Goal: Task Accomplishment & Management: Manage account settings

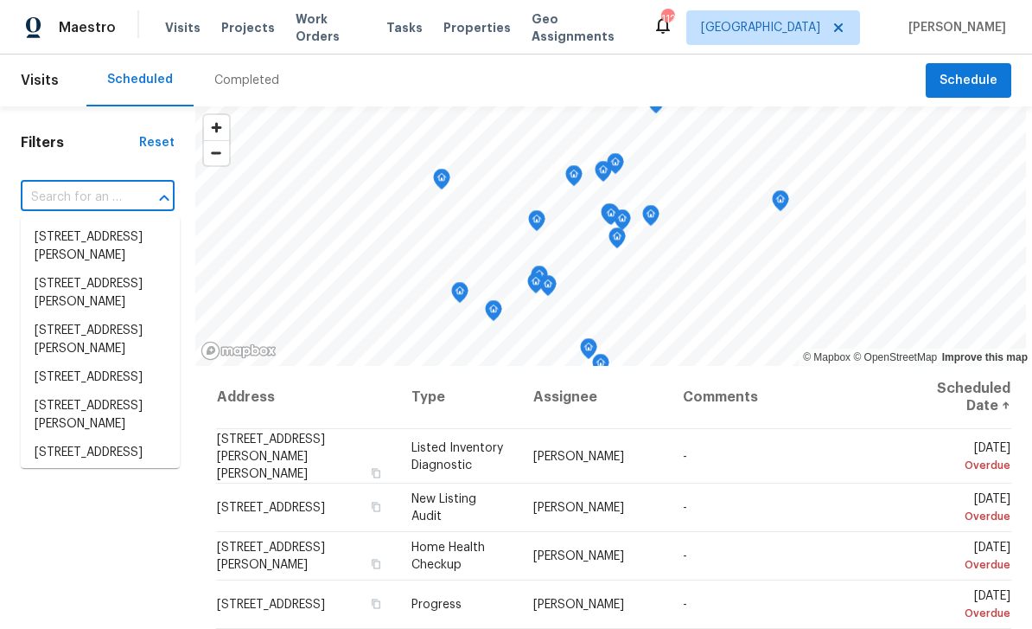
click at [322, 31] on span "Work Orders" at bounding box center [331, 27] width 70 height 35
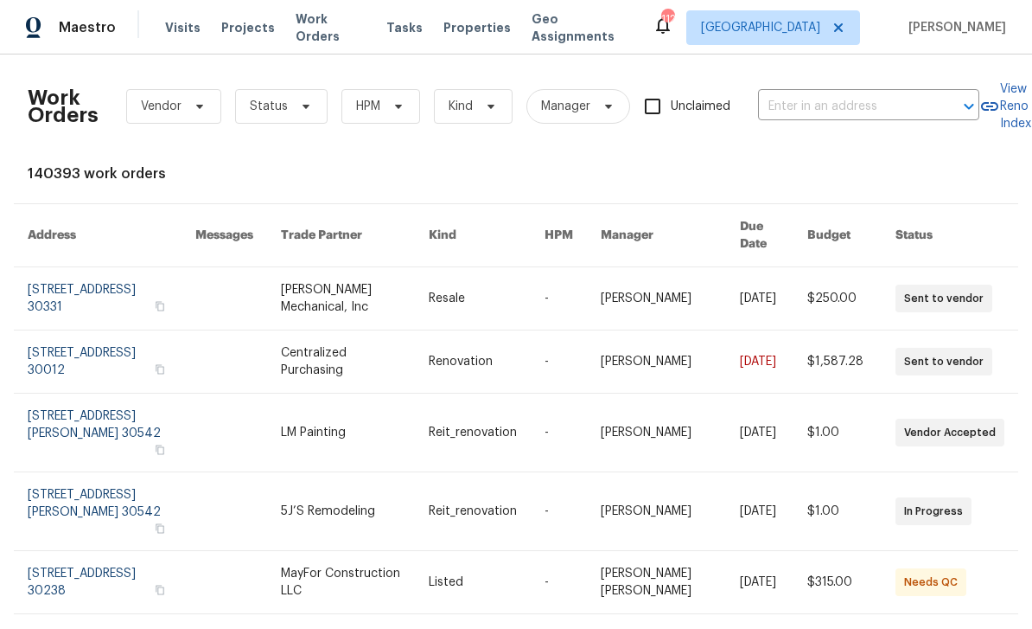
click at [803, 102] on input "text" at bounding box center [844, 106] width 173 height 27
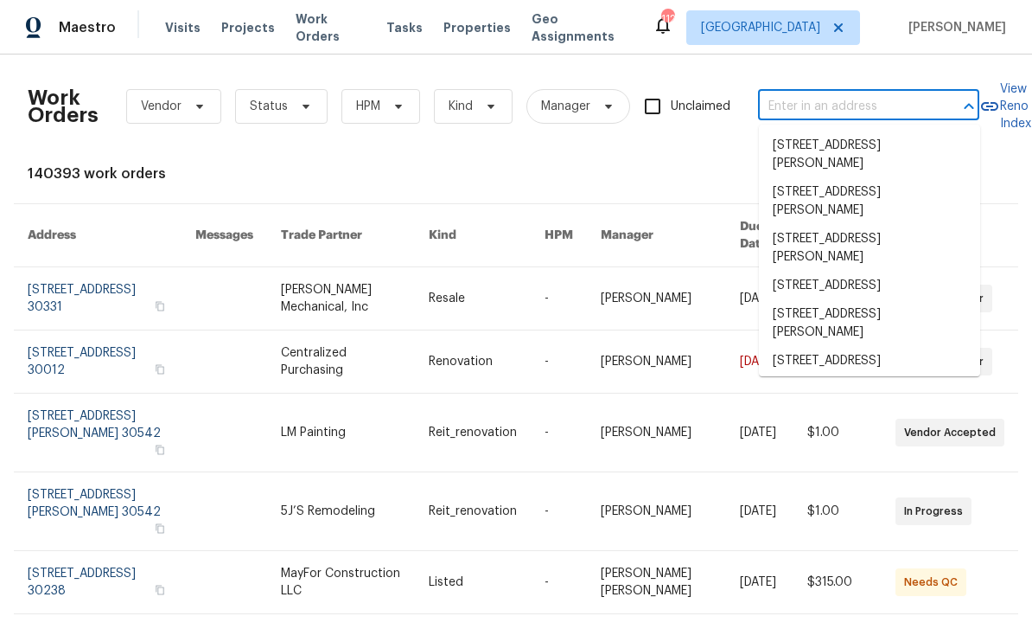
click at [809, 103] on input "text" at bounding box center [844, 106] width 173 height 27
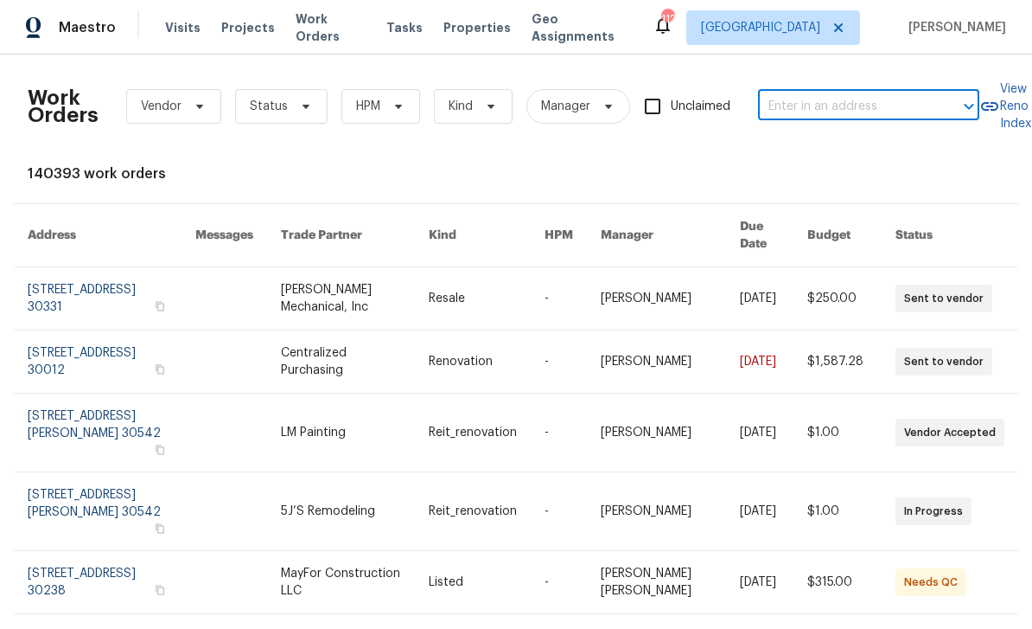
paste input "[STREET_ADDRESS]"
type input "[STREET_ADDRESS]"
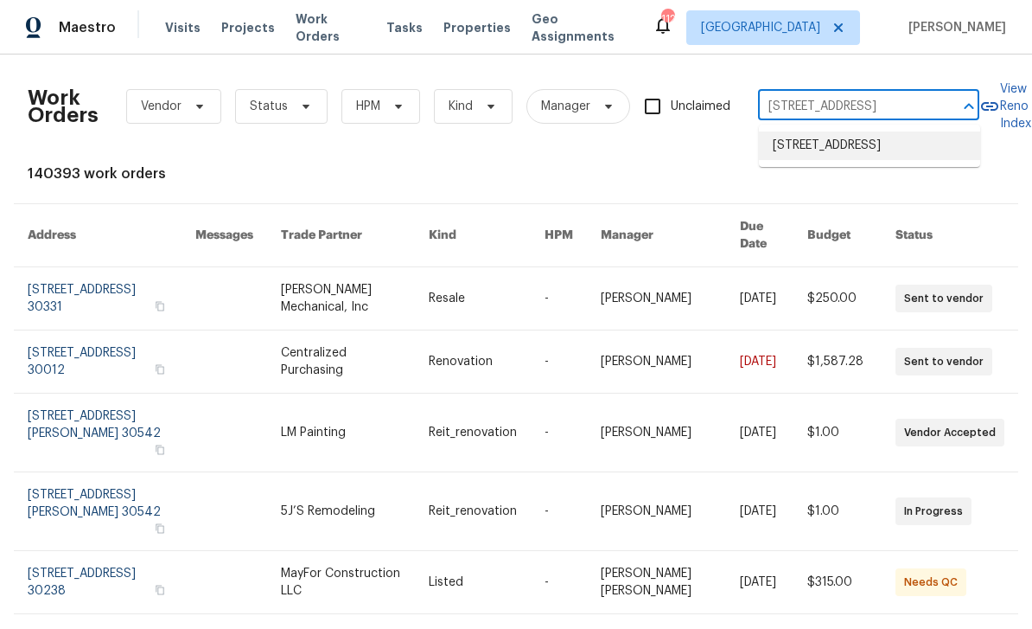
click at [904, 152] on li "[STREET_ADDRESS]" at bounding box center [869, 145] width 221 height 29
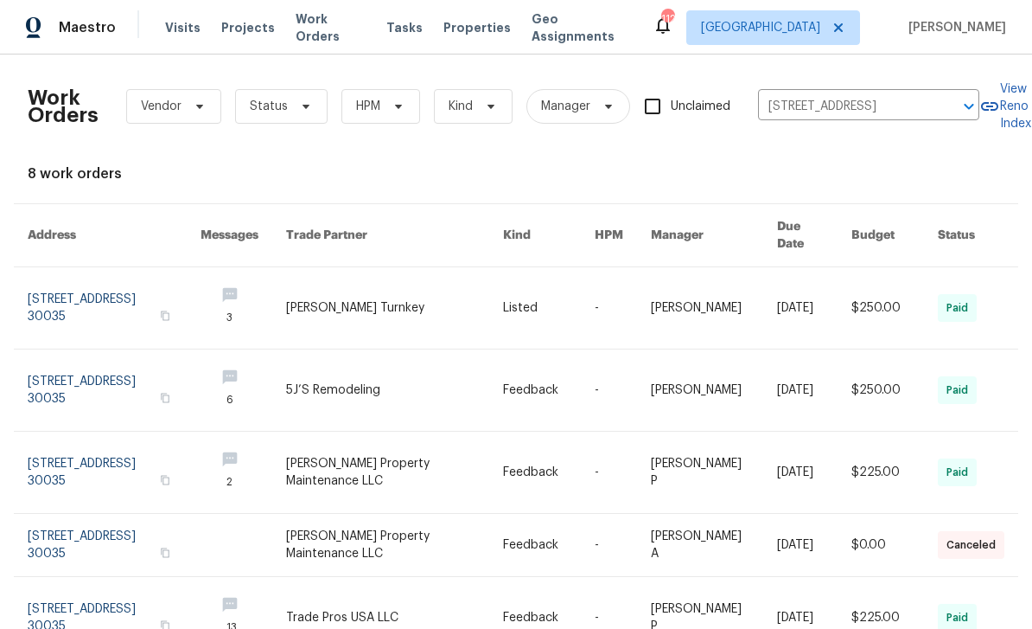
click at [63, 283] on link at bounding box center [114, 307] width 173 height 81
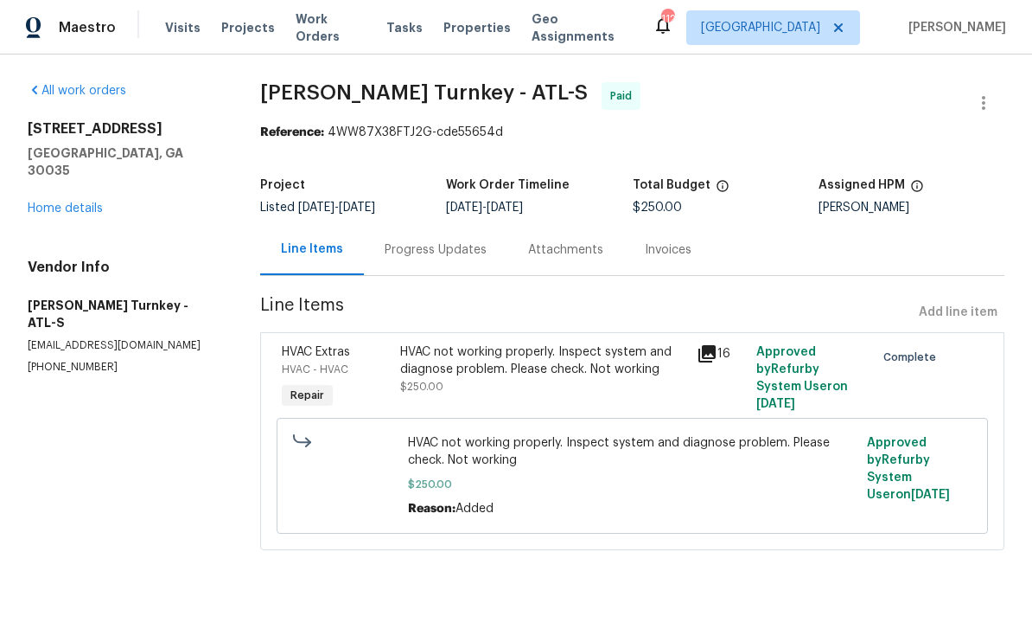
click at [48, 202] on link "Home details" at bounding box center [65, 208] width 75 height 12
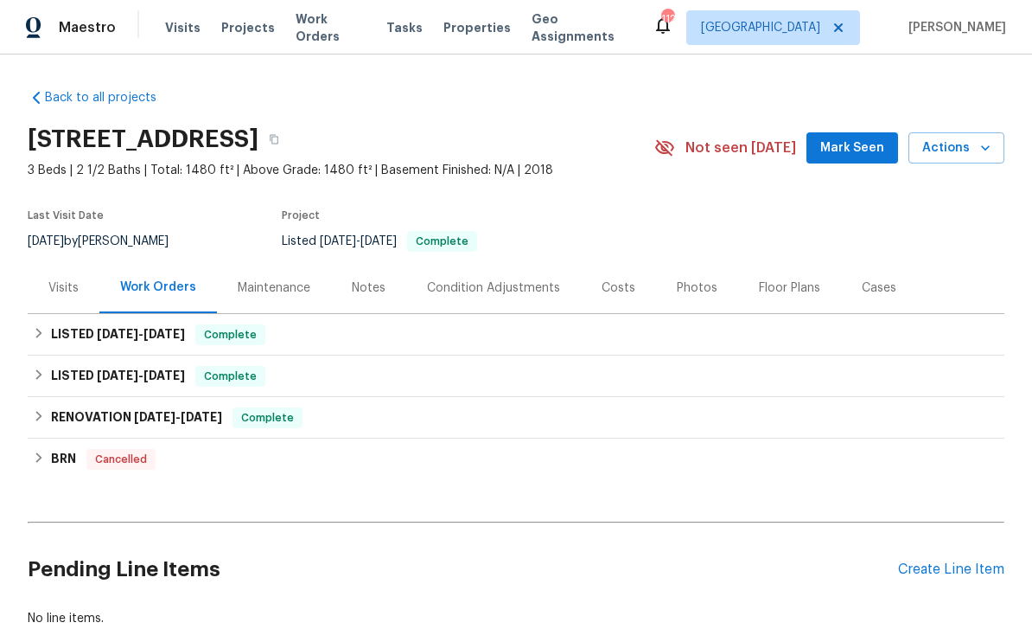
click at [377, 285] on div "Notes" at bounding box center [369, 287] width 34 height 17
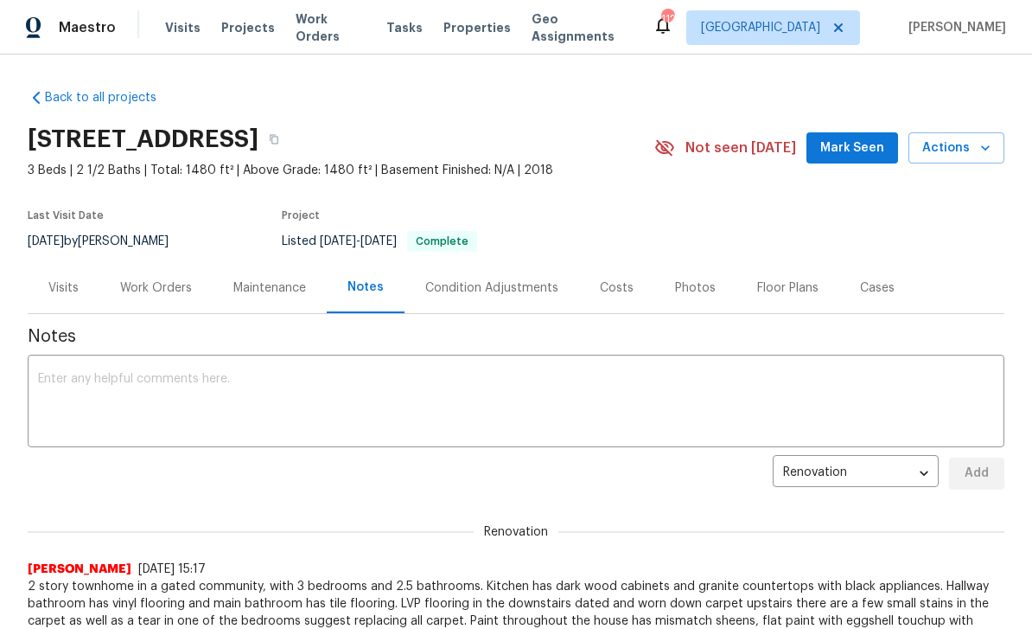
click at [143, 289] on div "Work Orders" at bounding box center [156, 287] width 72 height 17
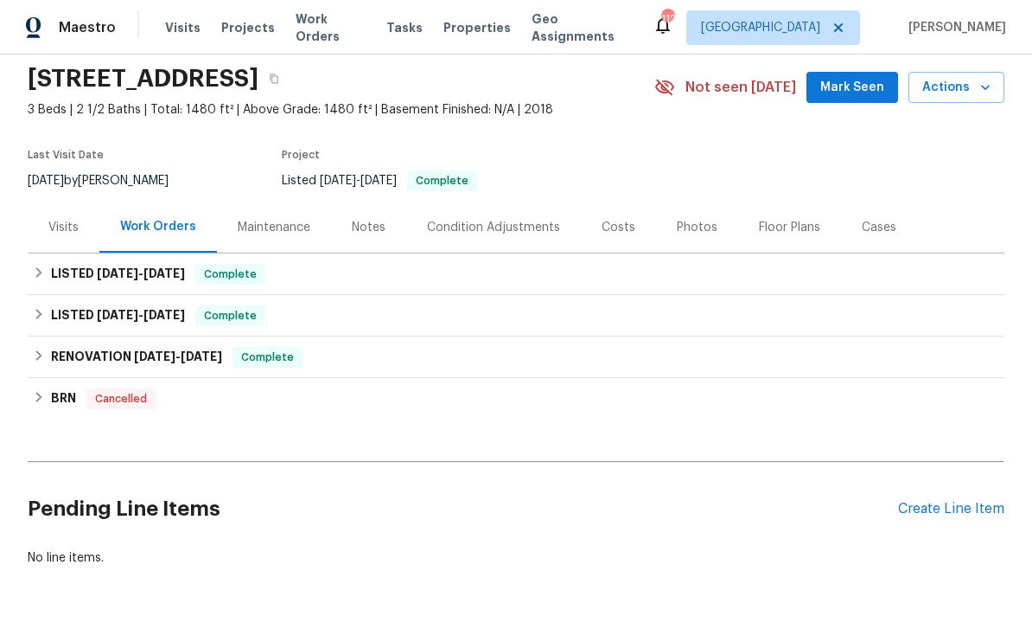
scroll to position [60, 0]
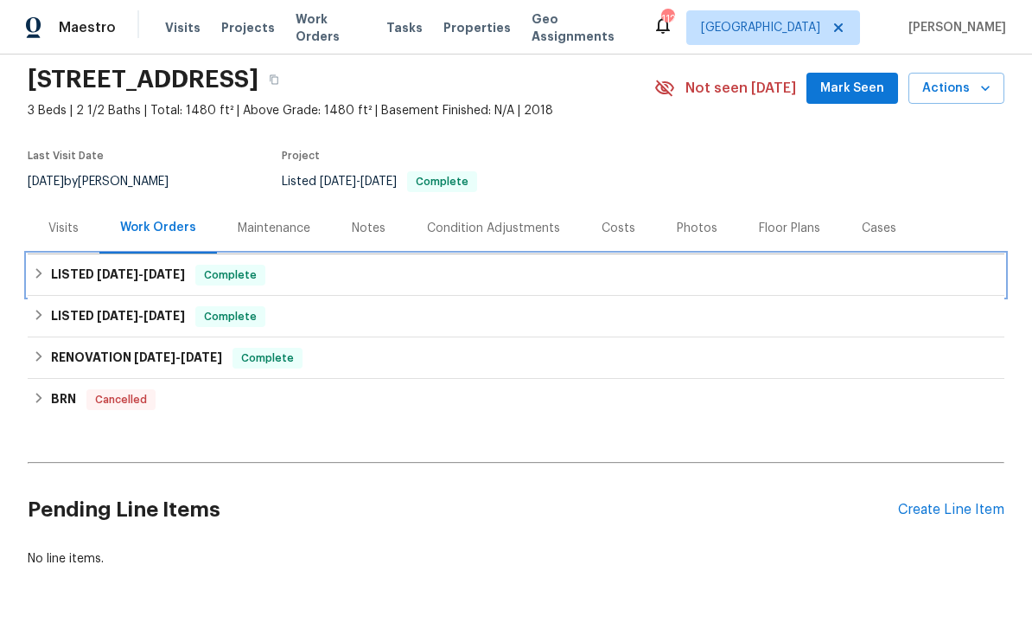
click at [79, 274] on h6 "LISTED [DATE] - [DATE]" at bounding box center [118, 275] width 134 height 21
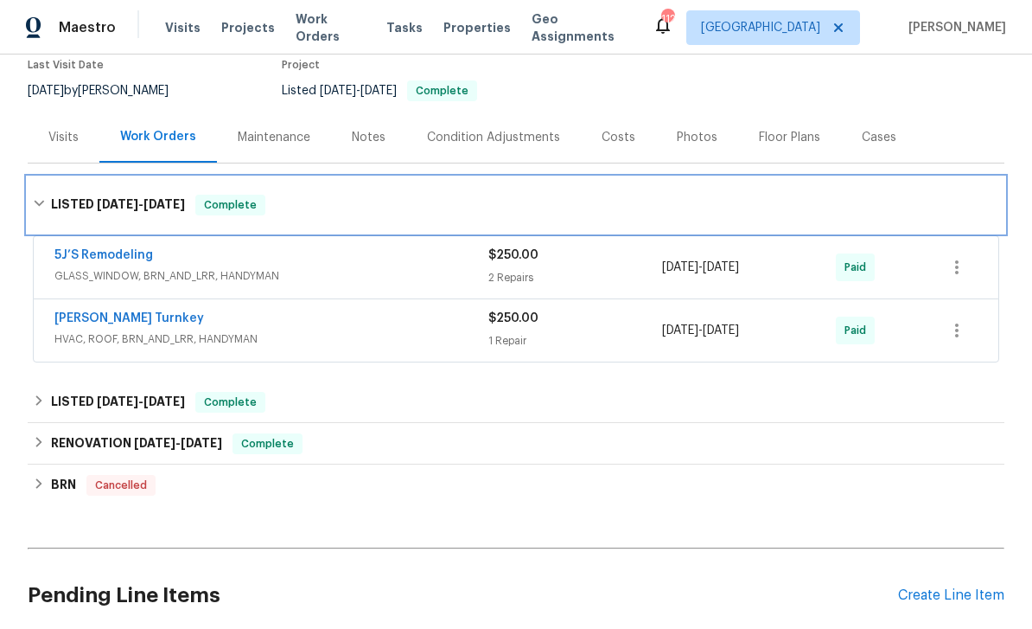
scroll to position [160, 0]
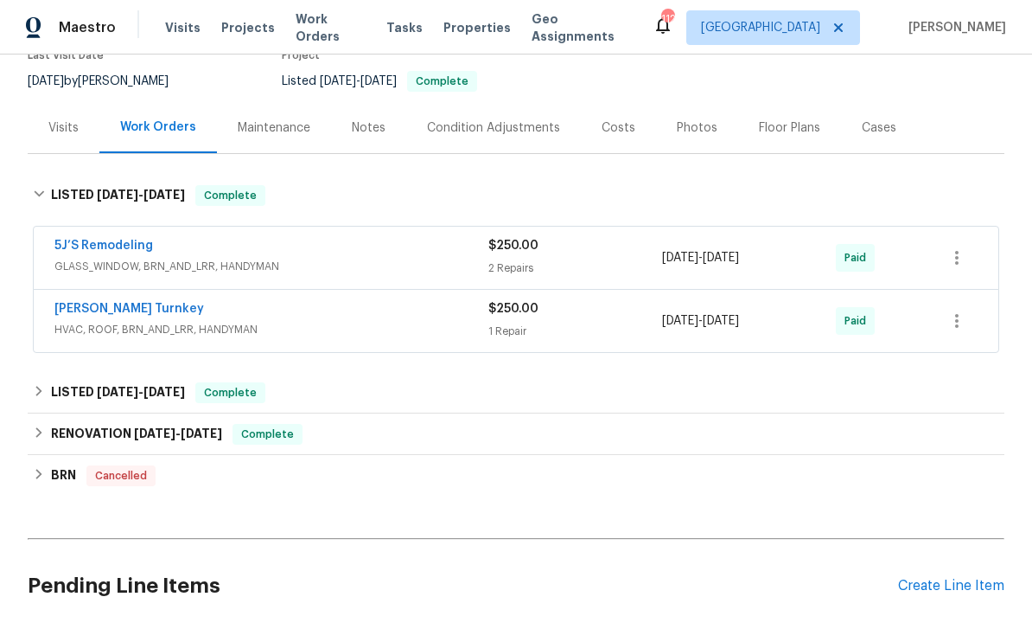
click at [85, 249] on link "5J’S Remodeling" at bounding box center [103, 245] width 99 height 12
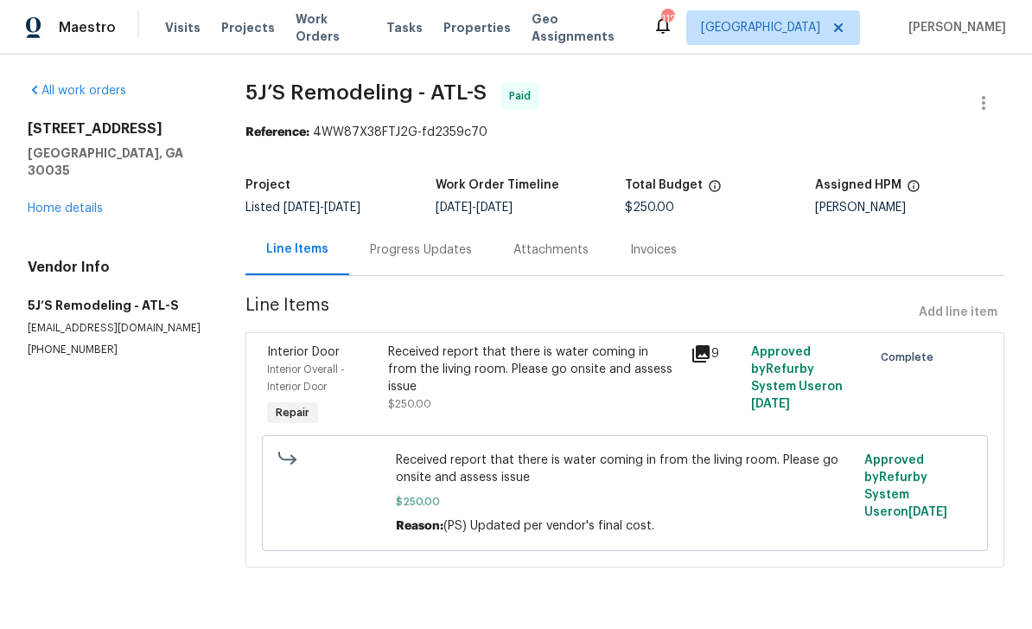
click at [467, 254] on div "Progress Updates" at bounding box center [421, 249] width 102 height 17
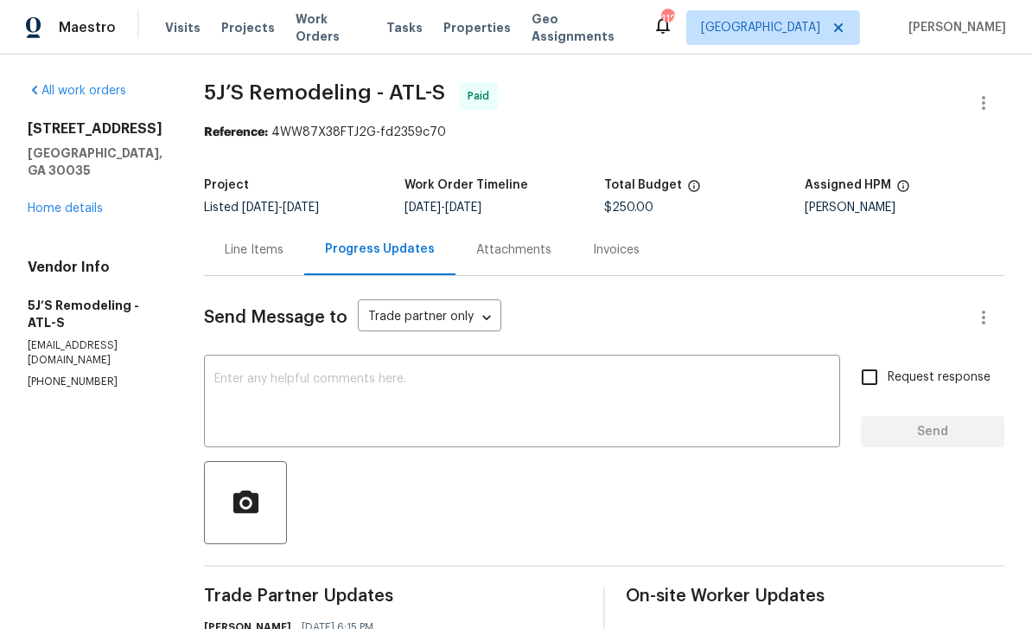
click at [62, 202] on link "Home details" at bounding box center [65, 208] width 75 height 12
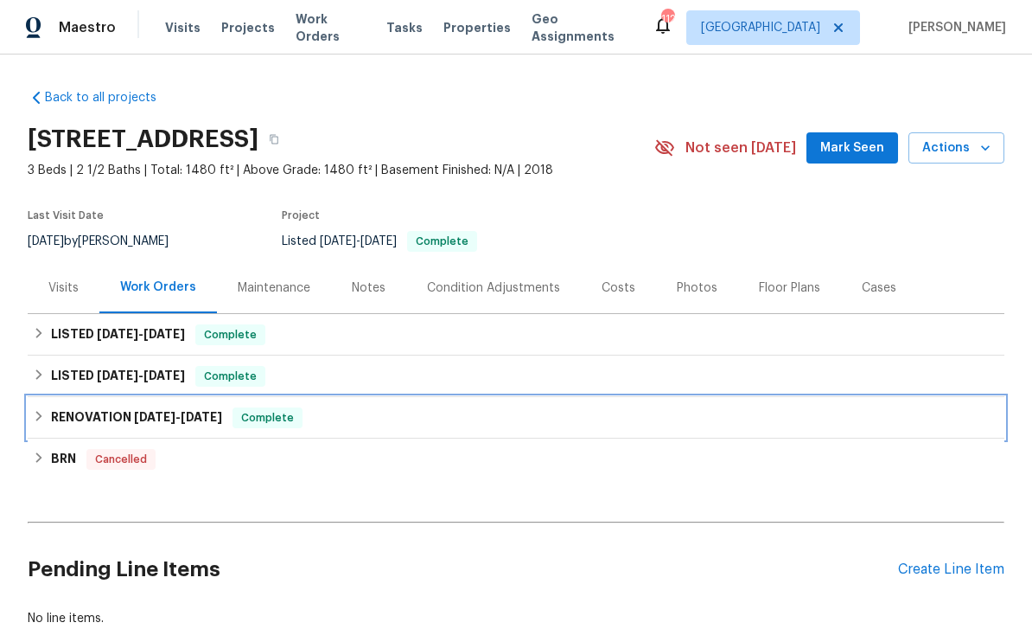
click at [68, 415] on h6 "RENOVATION [DATE] - [DATE]" at bounding box center [136, 417] width 171 height 21
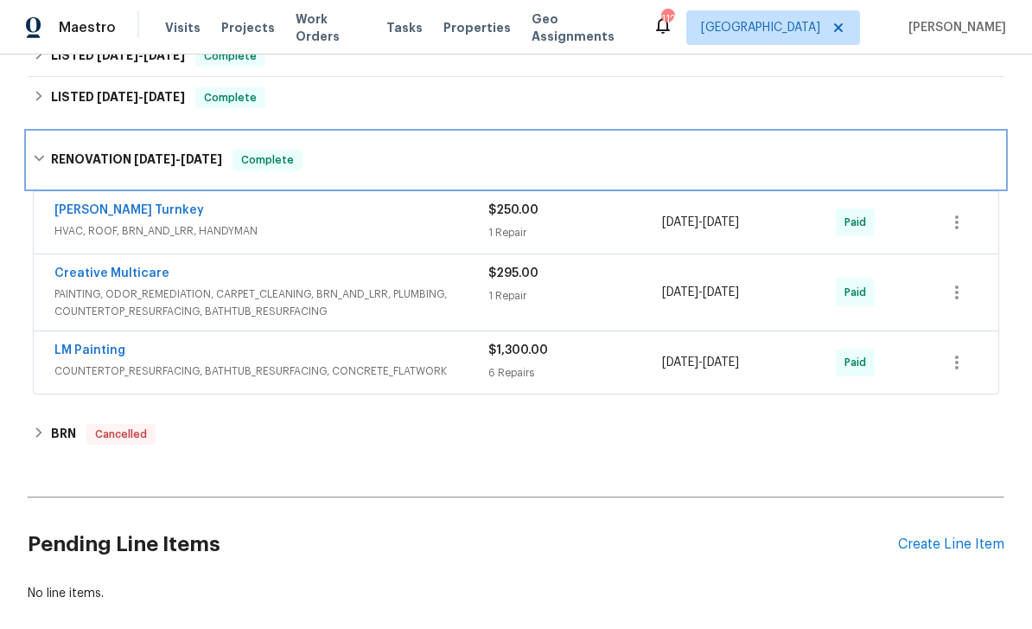
scroll to position [282, 0]
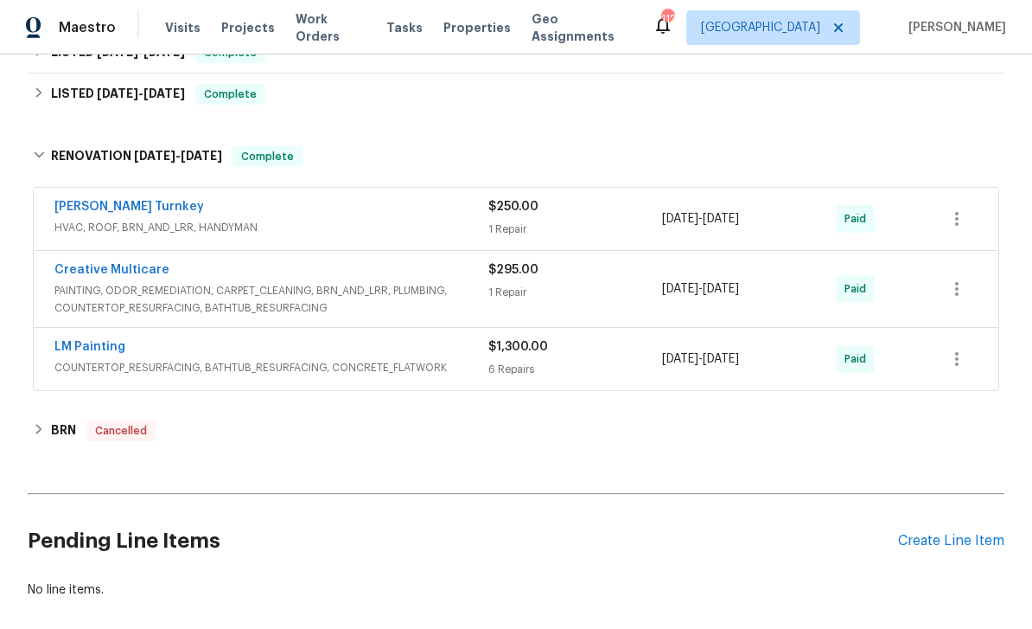
click at [80, 271] on link "Creative Multicare" at bounding box center [111, 270] width 115 height 12
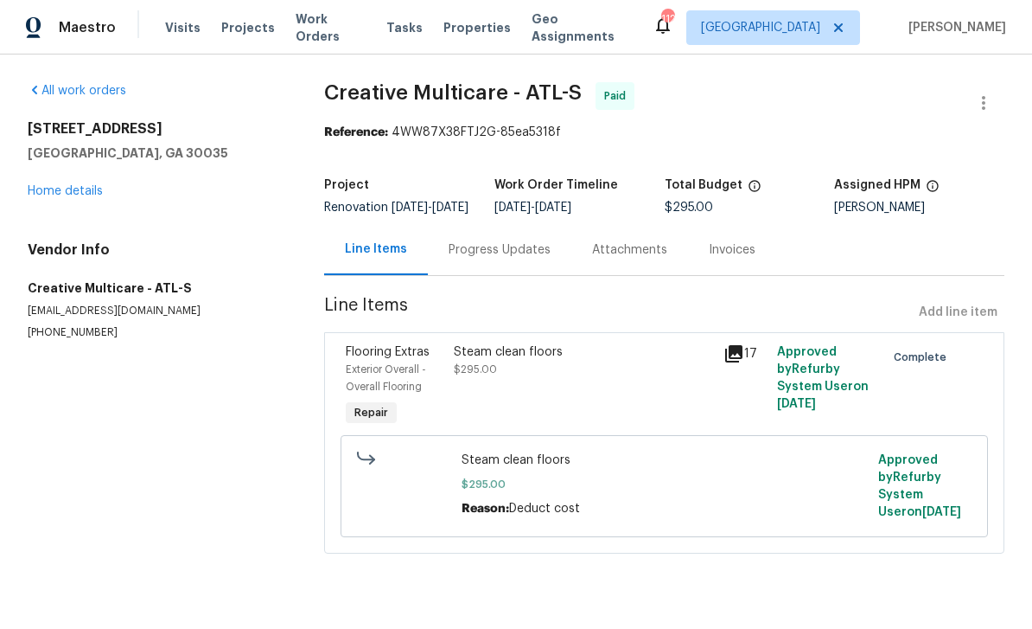
click at [519, 259] on div "Progress Updates" at bounding box center [500, 249] width 102 height 17
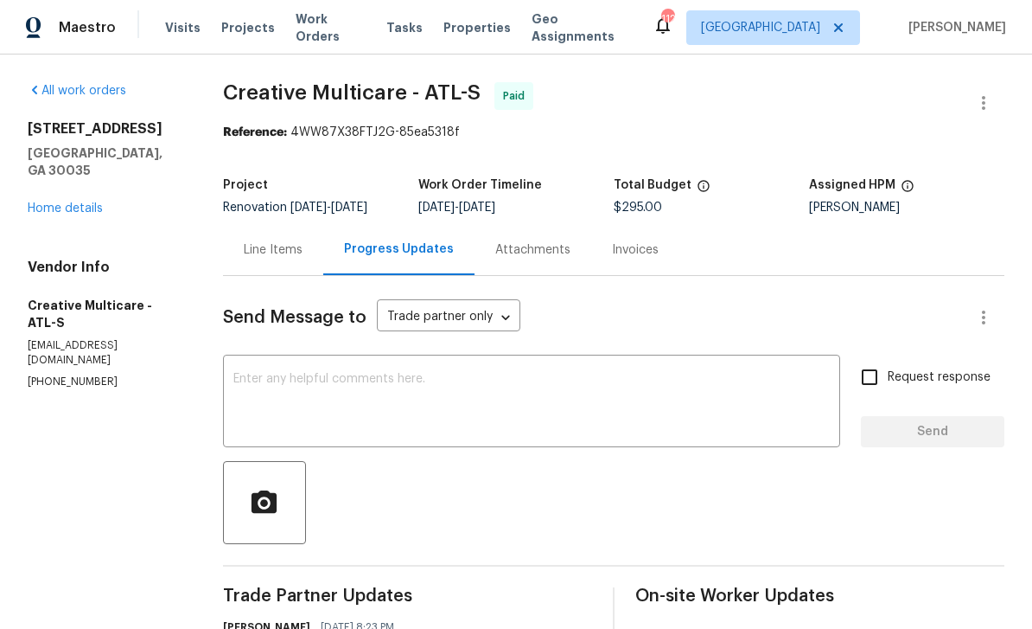
click at [61, 202] on link "Home details" at bounding box center [65, 208] width 75 height 12
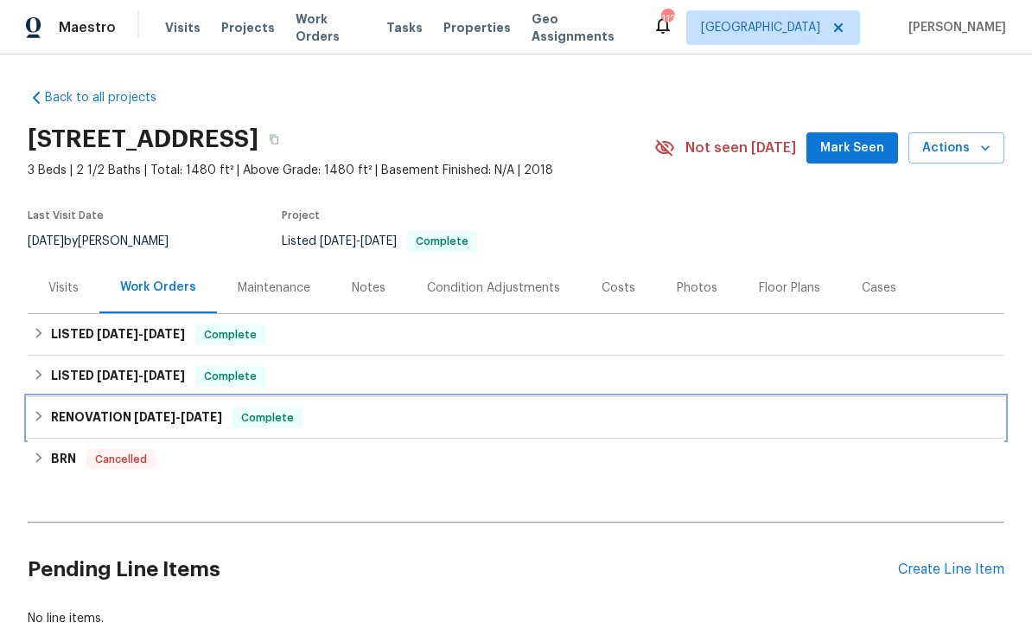
click at [81, 413] on h6 "RENOVATION [DATE] - [DATE]" at bounding box center [136, 417] width 171 height 21
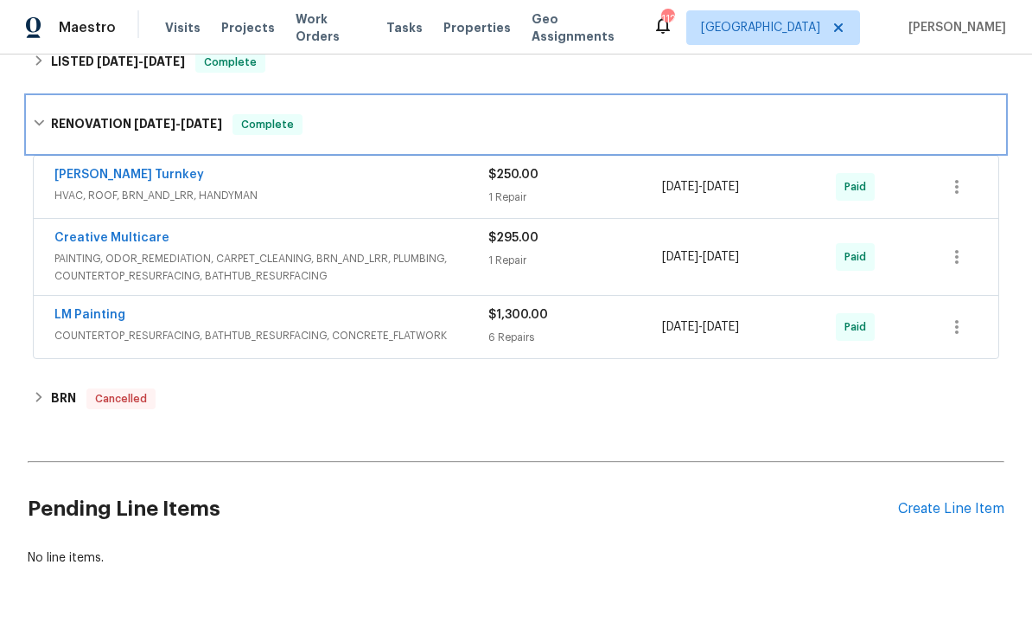
scroll to position [313, 0]
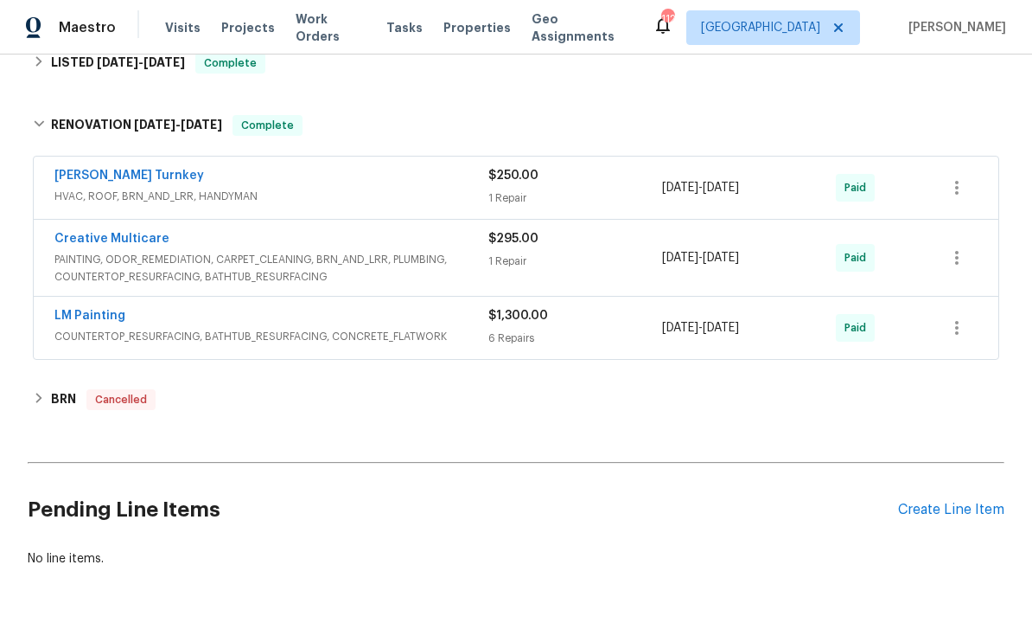
click at [76, 321] on link "LM Painting" at bounding box center [89, 316] width 71 height 12
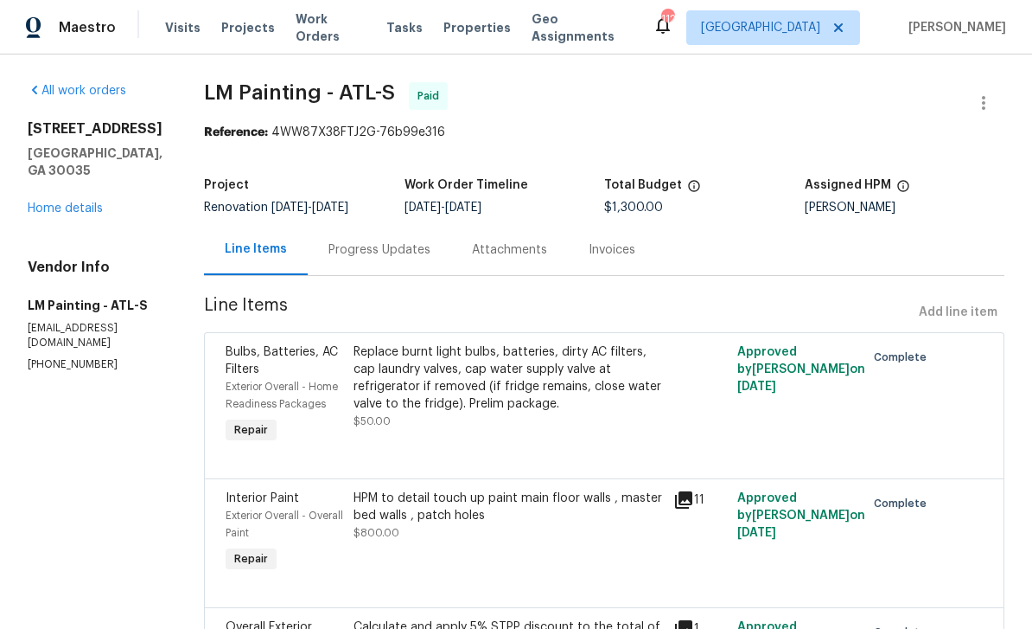
click at [431, 244] on div "Progress Updates" at bounding box center [380, 249] width 102 height 17
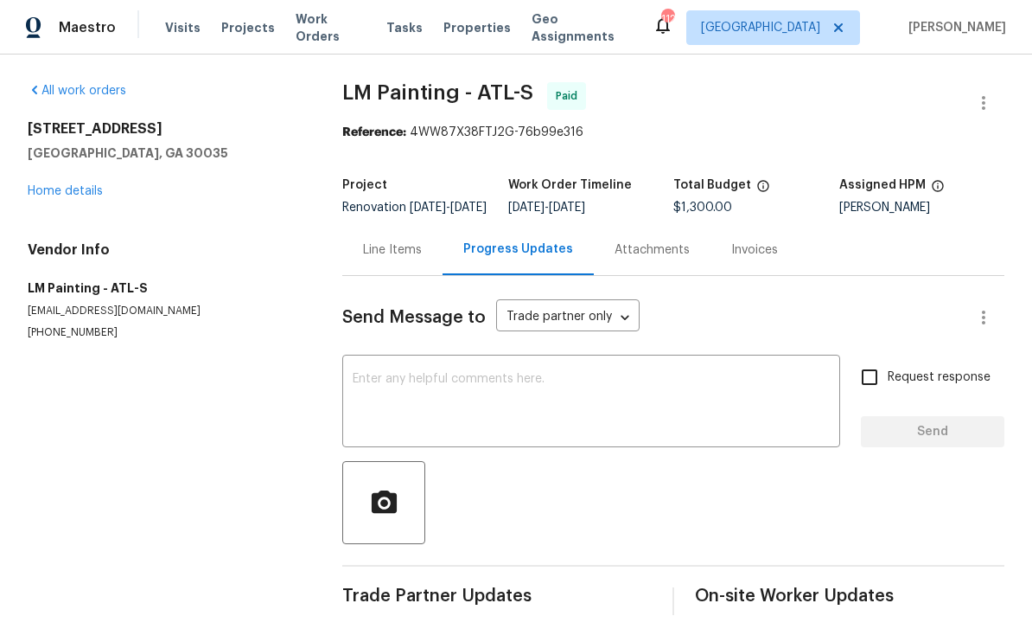
scroll to position [27, 0]
click at [48, 185] on link "Home details" at bounding box center [65, 191] width 75 height 12
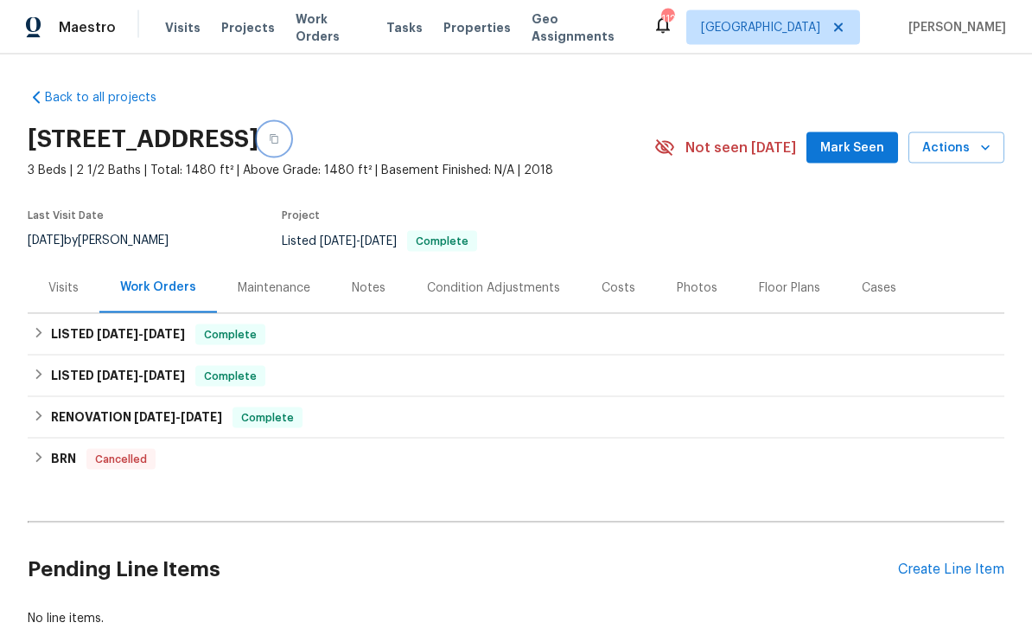
click at [279, 134] on icon "button" at bounding box center [274, 139] width 10 height 10
click at [377, 279] on div "Notes" at bounding box center [369, 287] width 34 height 17
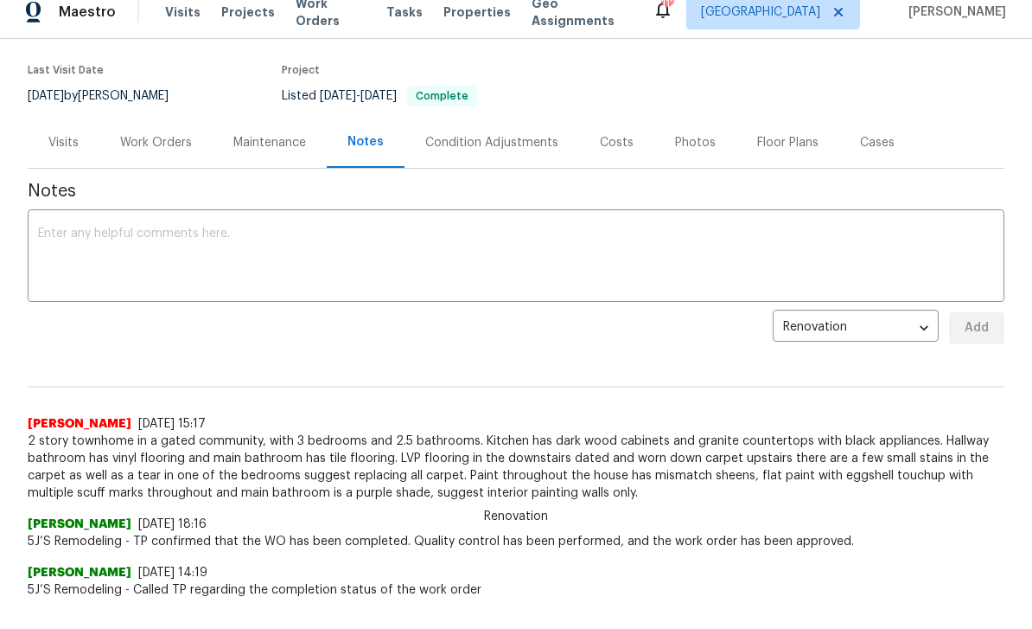
scroll to position [130, 0]
click at [105, 238] on textarea at bounding box center [516, 257] width 956 height 61
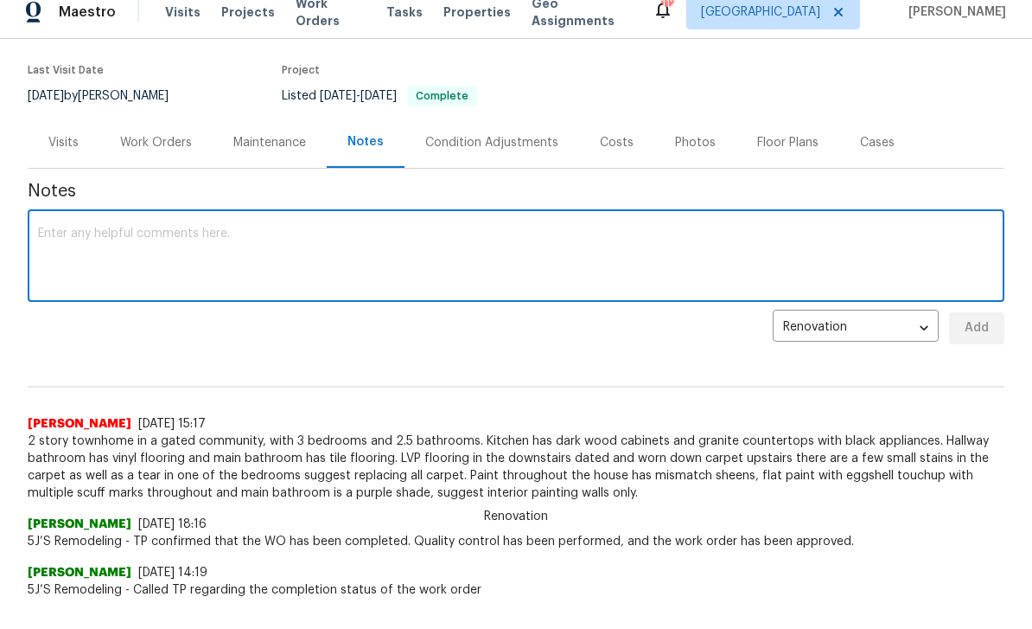
scroll to position [15, 0]
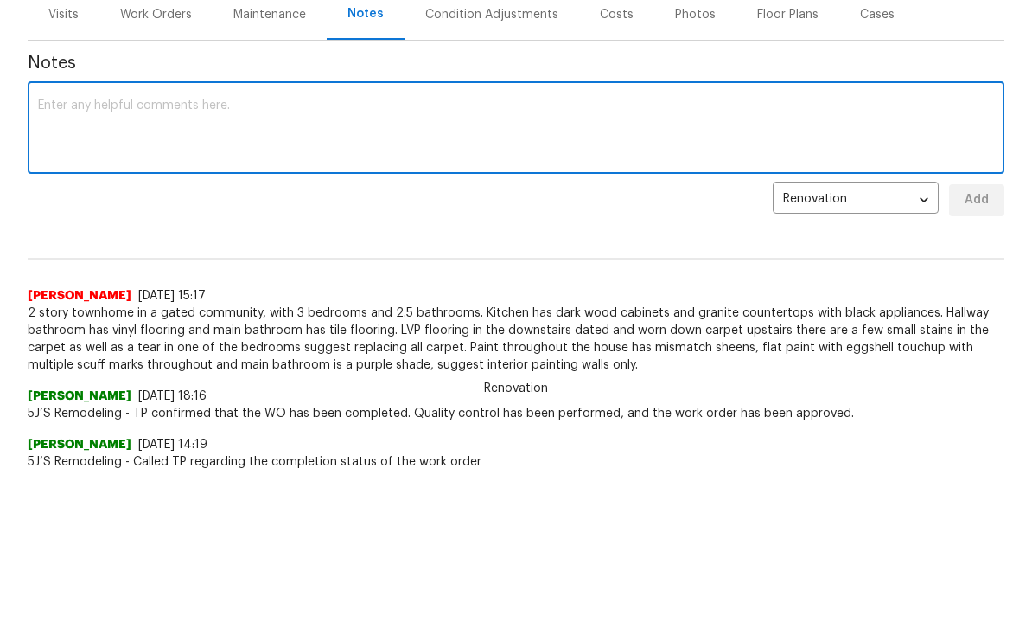
click at [78, 228] on textarea at bounding box center [516, 258] width 956 height 61
paste textarea "Temporary code: The HOA issued a temporary code #1641 earlier this year. If the…"
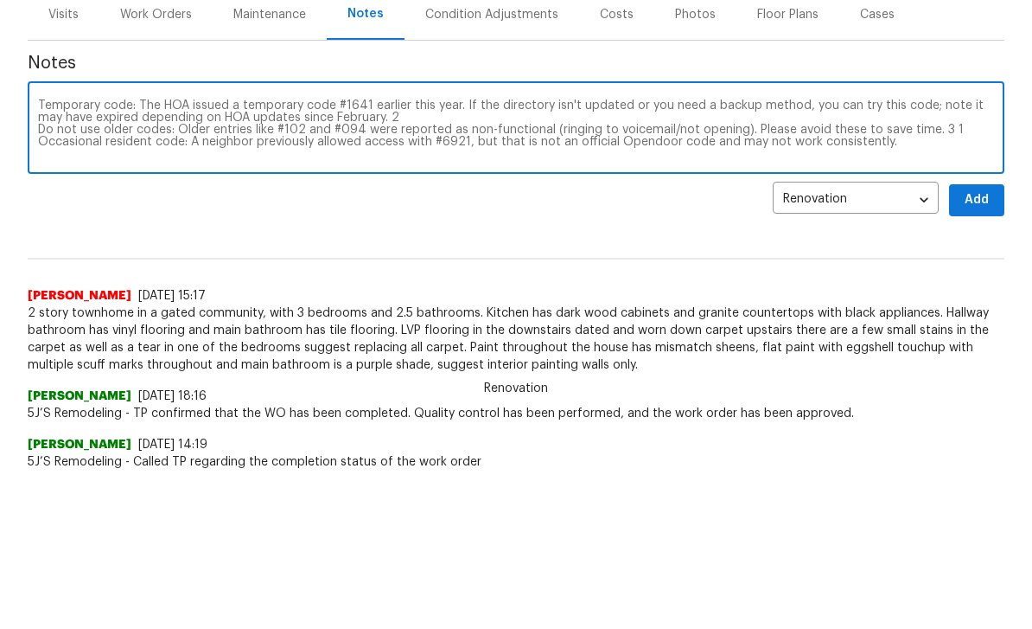
type textarea "Temporary code: The HOA issued a temporary code #1641 earlier this year. If the…"
click at [979, 318] on span "Add" at bounding box center [977, 329] width 28 height 22
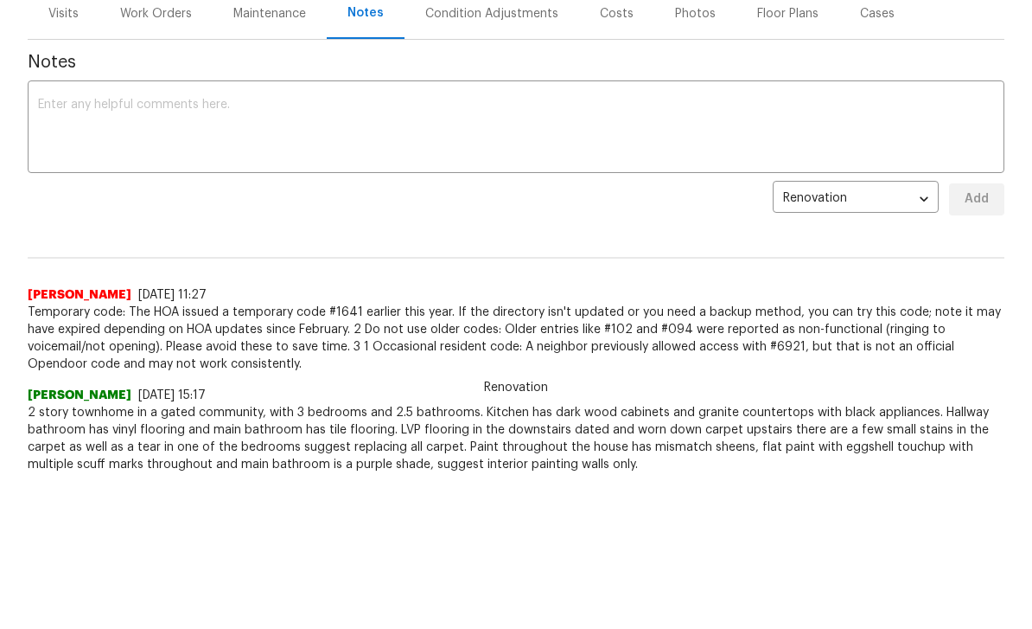
scroll to position [0, 0]
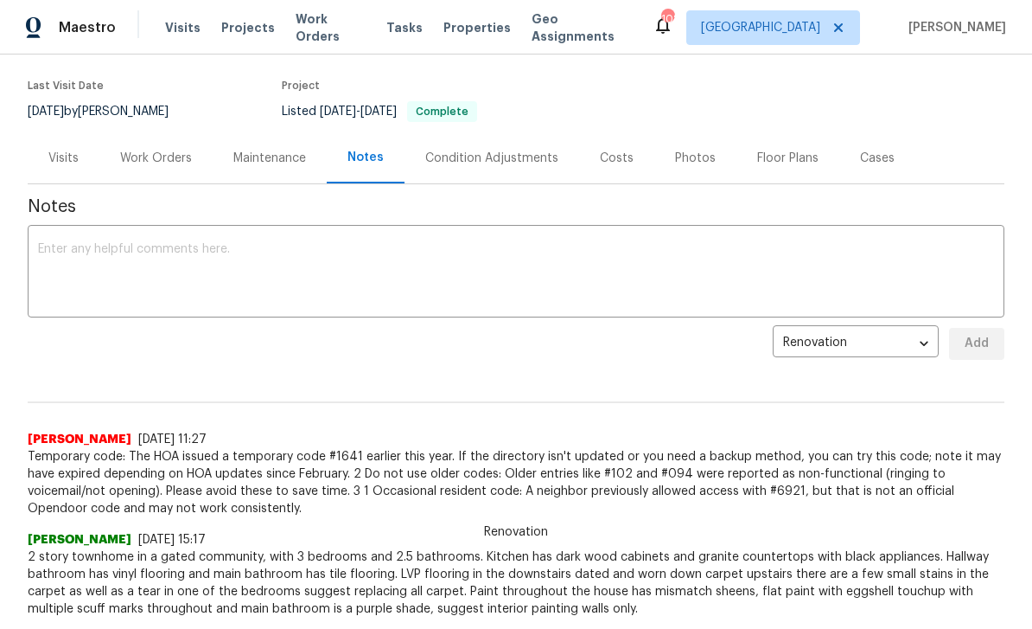
click at [344, 29] on span "Work Orders" at bounding box center [331, 27] width 70 height 35
